Goal: Use online tool/utility: Utilize a website feature to perform a specific function

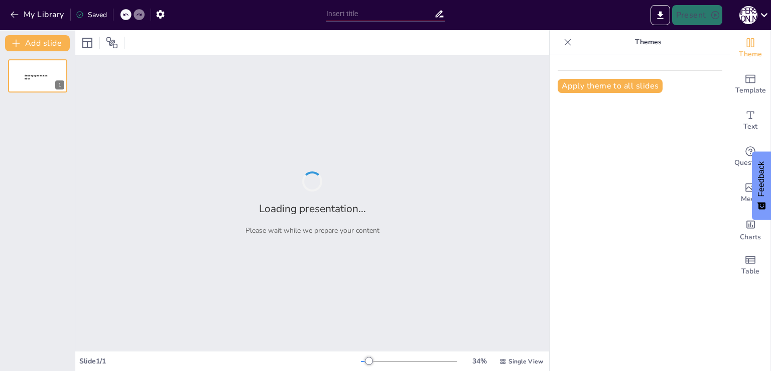
type input "Технологічні інновації в професійній освіті: нові горизонти навчання"
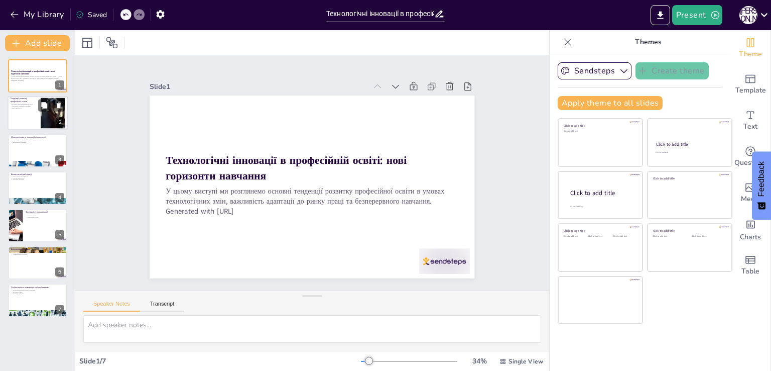
click at [43, 117] on div at bounding box center [53, 113] width 92 height 31
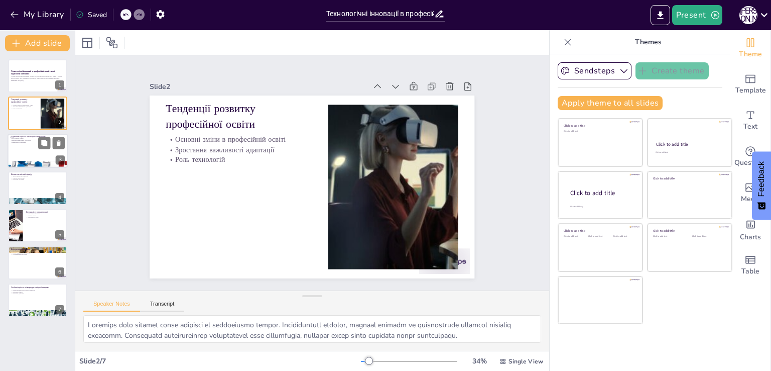
click at [50, 157] on div at bounding box center [38, 151] width 60 height 34
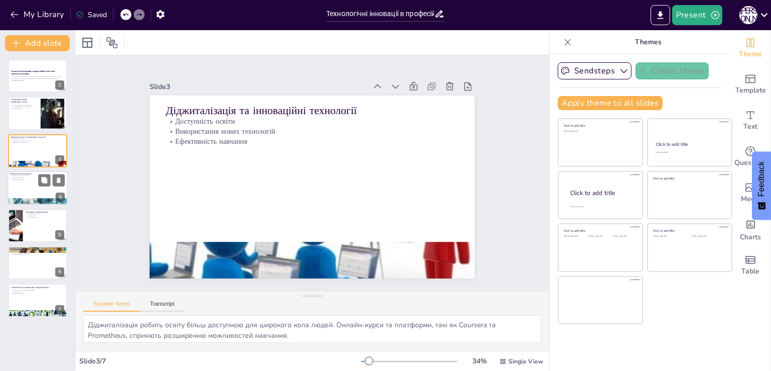
click at [29, 183] on div at bounding box center [38, 188] width 60 height 34
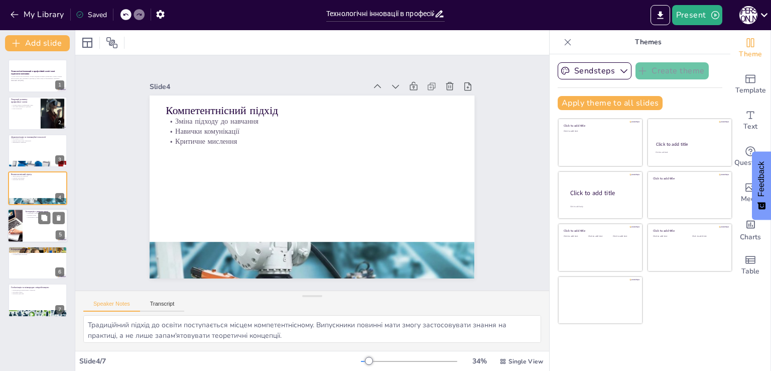
click at [18, 216] on div at bounding box center [15, 225] width 69 height 34
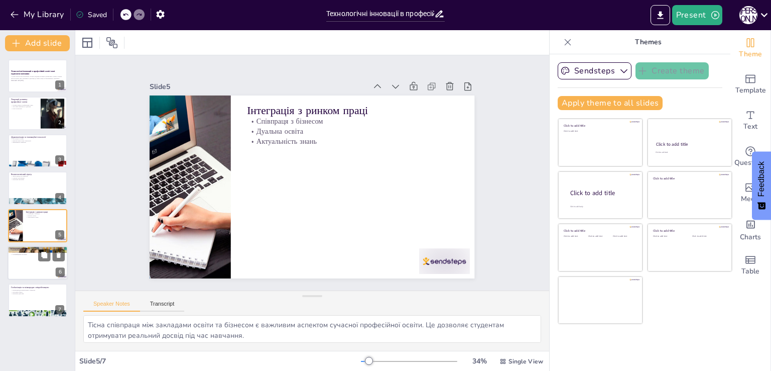
click at [36, 265] on div at bounding box center [38, 263] width 60 height 34
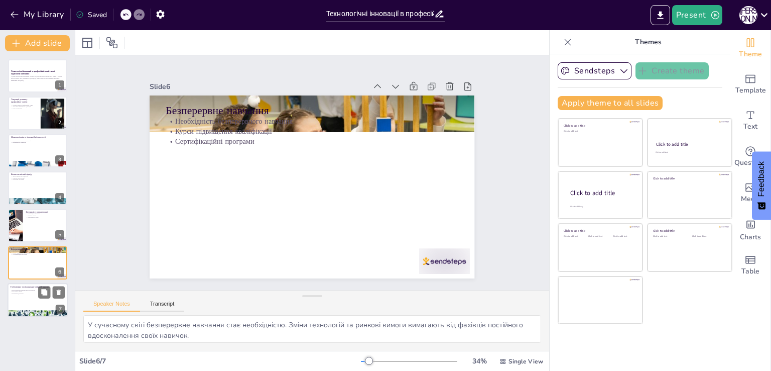
click at [29, 293] on p "Визнання дипломів" at bounding box center [38, 294] width 54 height 2
type textarea "Міжнародні стандарти освіти сприяють підвищенню якості професійної освіти. Це д…"
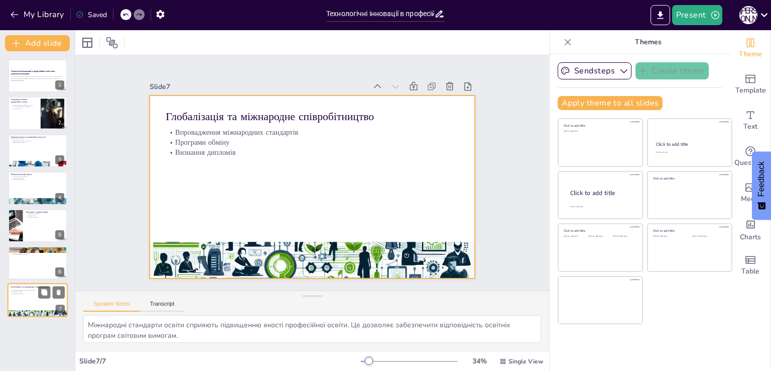
click at [19, 300] on div at bounding box center [38, 300] width 60 height 34
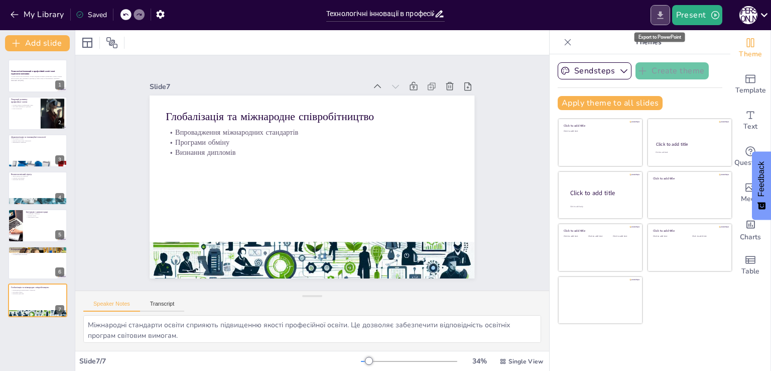
click at [659, 15] on icon "Export to PowerPoint" at bounding box center [660, 15] width 11 height 11
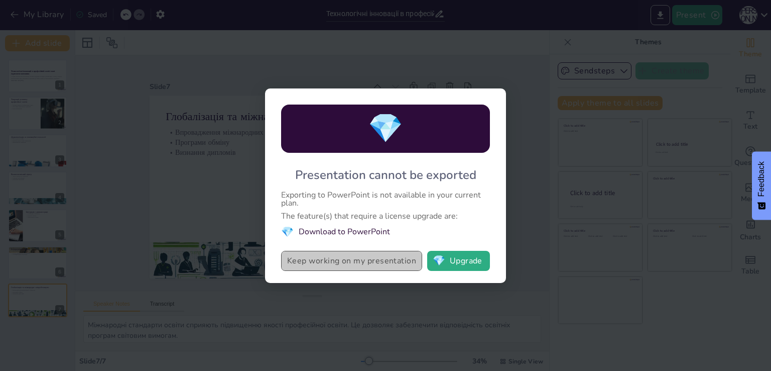
click at [404, 265] on button "Keep working on my presentation" at bounding box center [351, 261] width 141 height 20
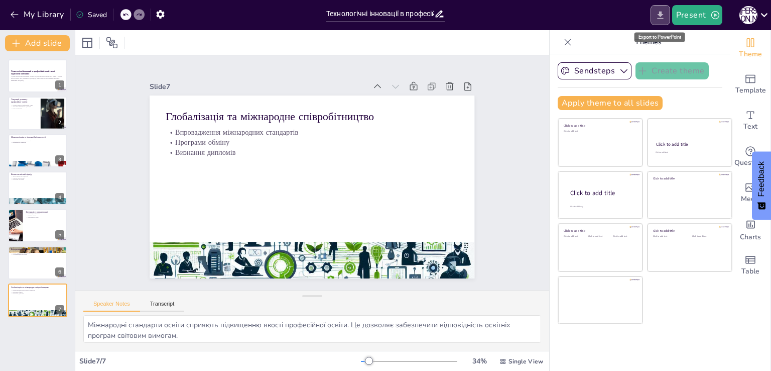
click at [663, 16] on icon "Export to PowerPoint" at bounding box center [660, 15] width 11 height 11
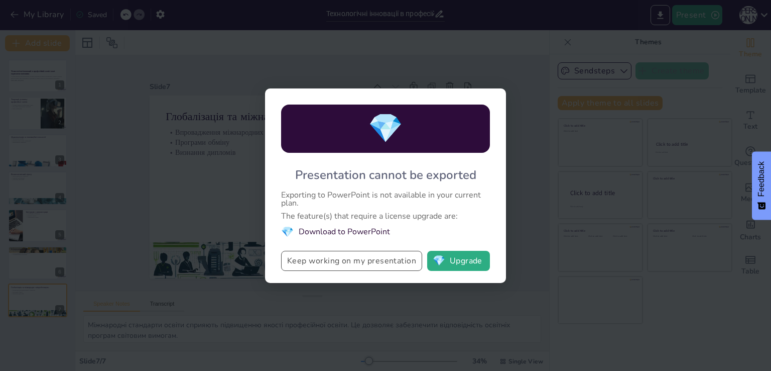
click at [359, 258] on button "Keep working on my presentation" at bounding box center [351, 261] width 141 height 20
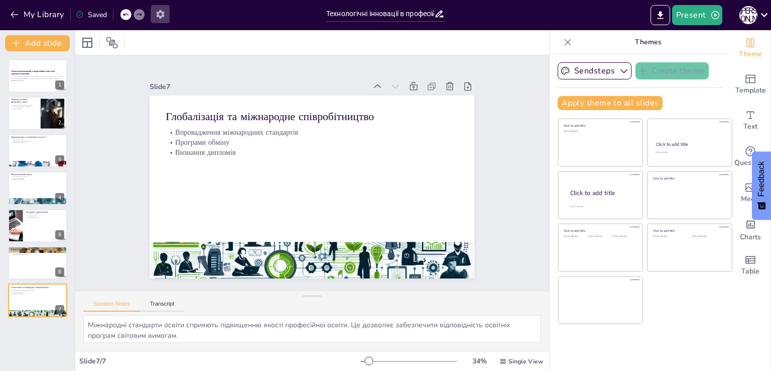
click at [167, 11] on button "button" at bounding box center [160, 14] width 19 height 18
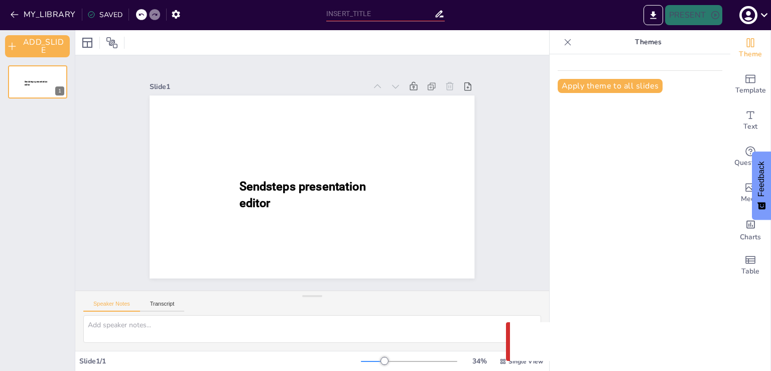
type input "Технологічні інновації в професійній освіті: нові горизонти навчання"
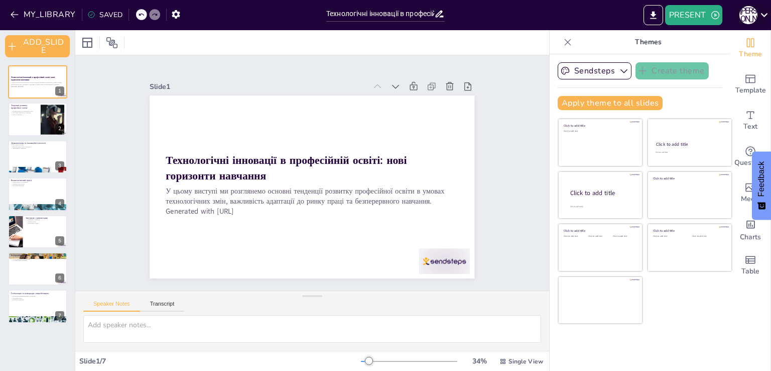
click at [769, 13] on icon at bounding box center [765, 15] width 14 height 14
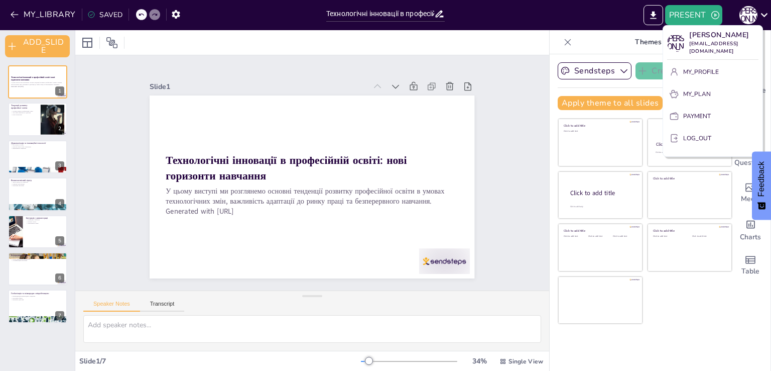
click at [489, 128] on div at bounding box center [385, 185] width 771 height 371
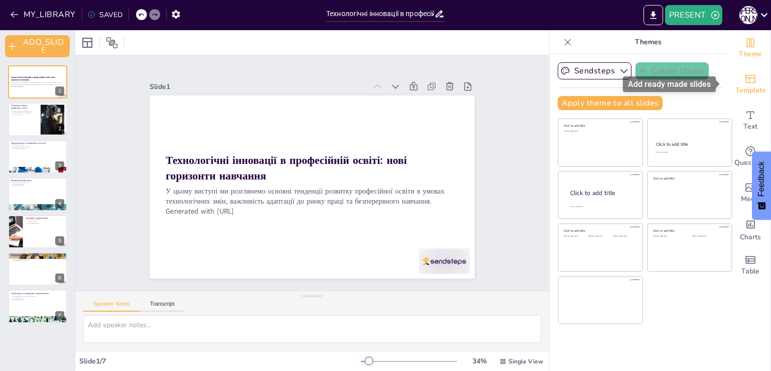
click at [736, 84] on div "Template" at bounding box center [751, 84] width 40 height 36
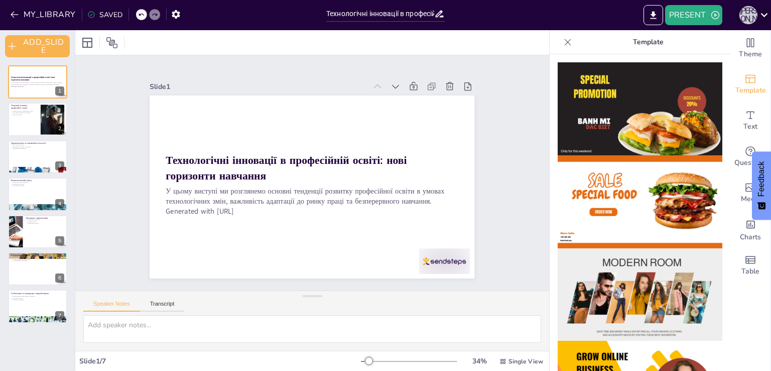
click at [750, 14] on div "Ю [PERSON_NAME]" at bounding box center [749, 15] width 18 height 18
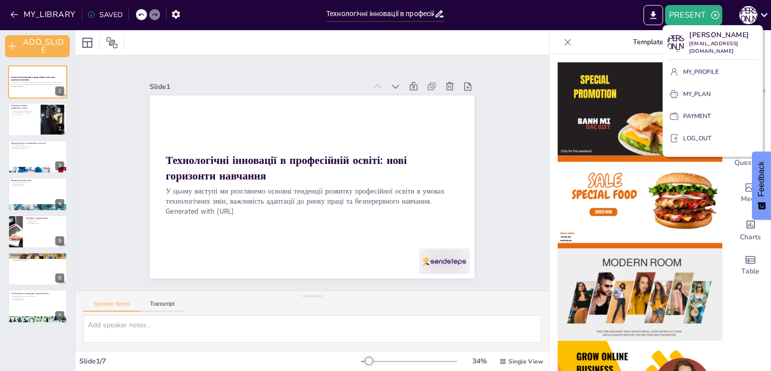
click at [705, 134] on p "LOG_OUT" at bounding box center [697, 138] width 28 height 9
